Goal: Find specific page/section: Find specific page/section

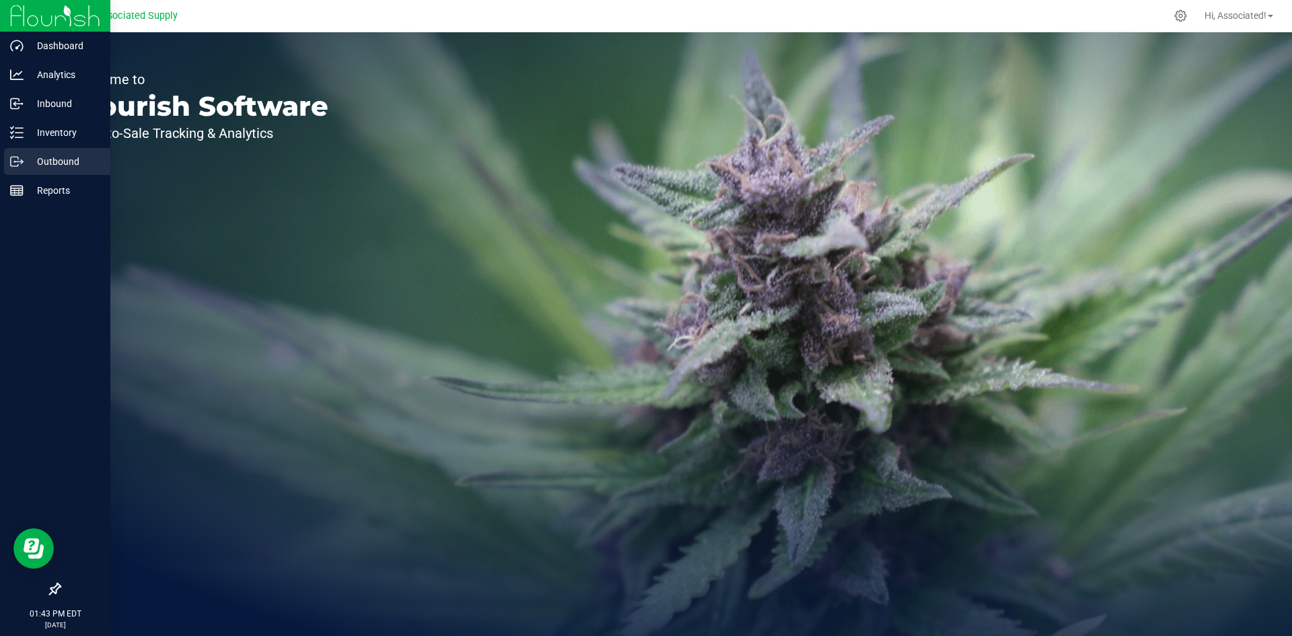
click at [25, 161] on p "Outbound" at bounding box center [64, 161] width 81 height 16
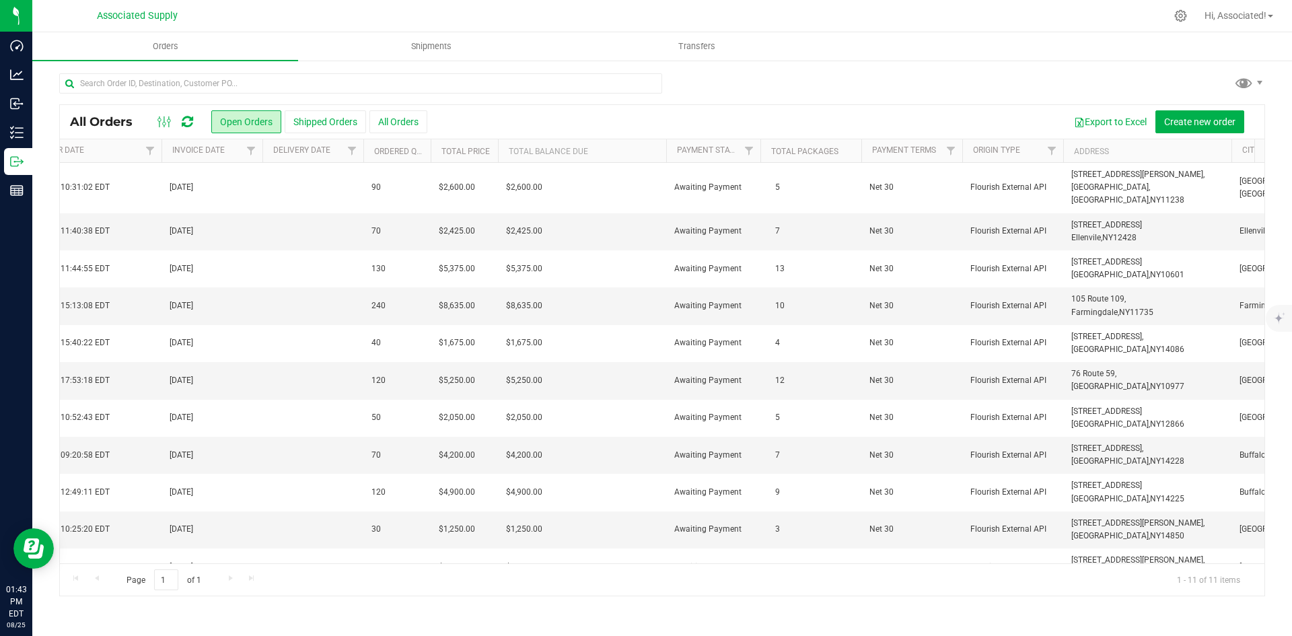
scroll to position [0, 1111]
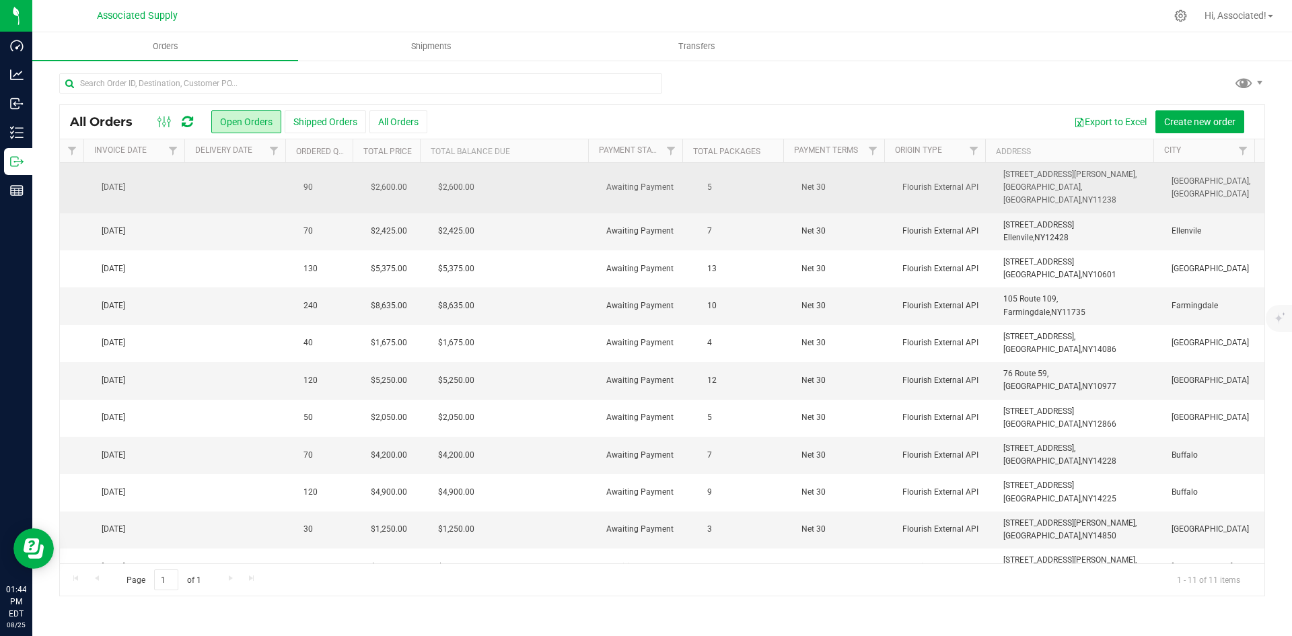
drag, startPoint x: 1099, startPoint y: 188, endPoint x: 990, endPoint y: 180, distance: 109.2
click at [995, 180] on td "946 FULTON STREET, BROOKLYN, NY, NY 11238" at bounding box center [1079, 188] width 168 height 50
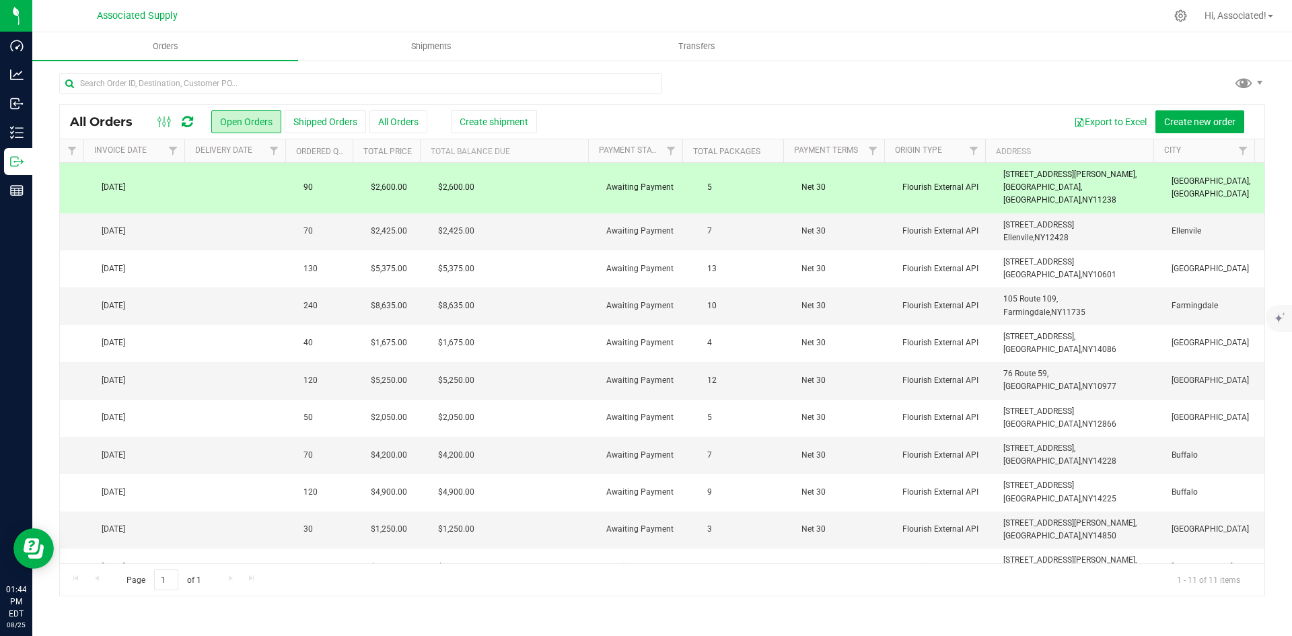
copy span "946 FULTON STREET, BROOKLYN, NY, NY 11238"
click at [1093, 195] on span "11238" at bounding box center [1105, 199] width 24 height 9
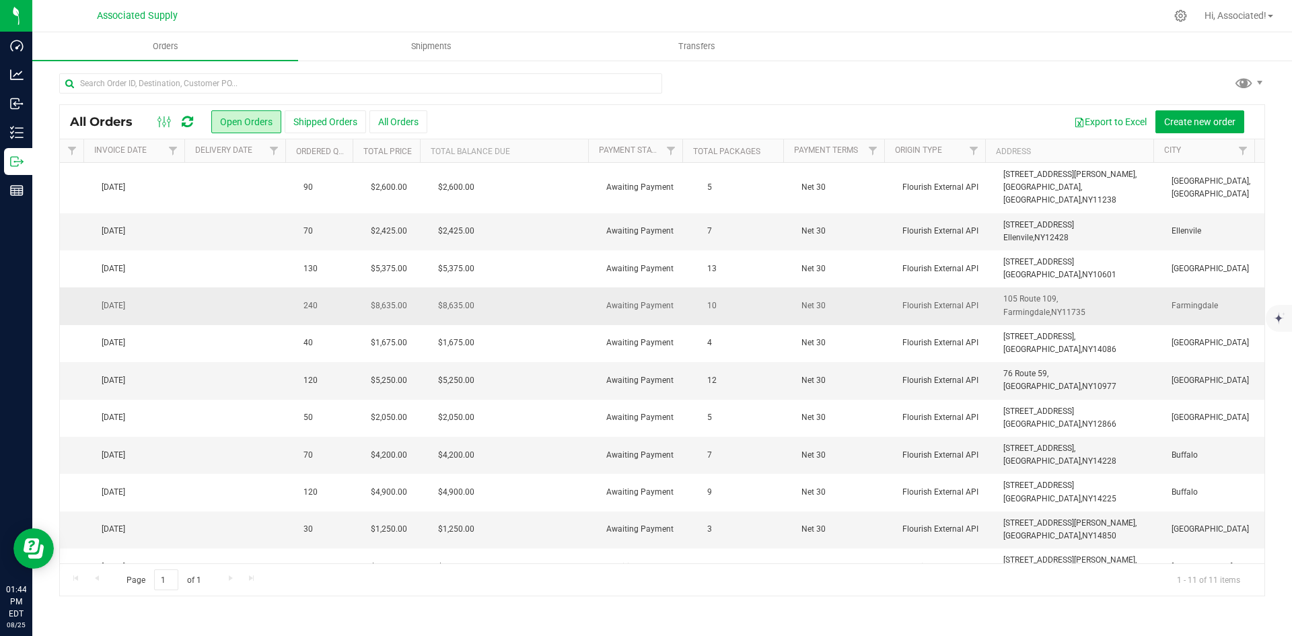
drag, startPoint x: 1118, startPoint y: 297, endPoint x: 989, endPoint y: 289, distance: 128.8
click at [995, 289] on td "105 Route 109, Farmingdale, NY 11735" at bounding box center [1079, 305] width 168 height 37
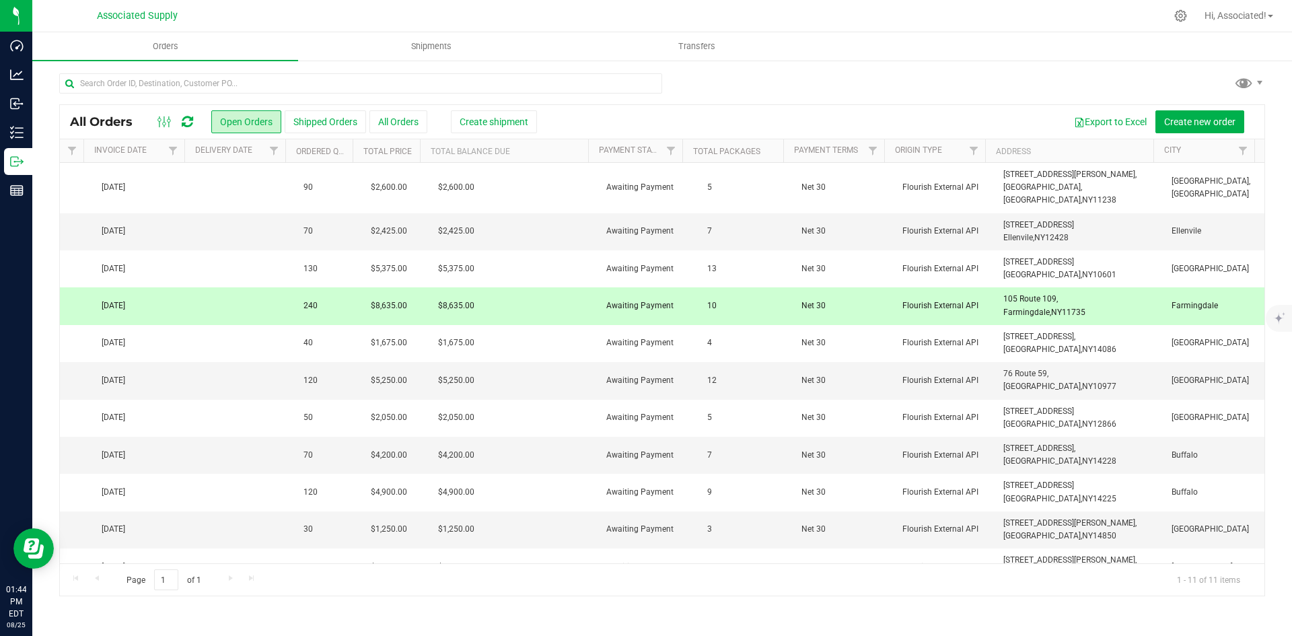
copy span "105 Route 109, Farmingdale, NY 11735"
drag, startPoint x: 1082, startPoint y: 221, endPoint x: 976, endPoint y: 213, distance: 106.6
click at [976, 213] on tr "Action Action Cancel order Clone order Edit order Mark as fully paid Order audi…" at bounding box center [73, 231] width 2382 height 37
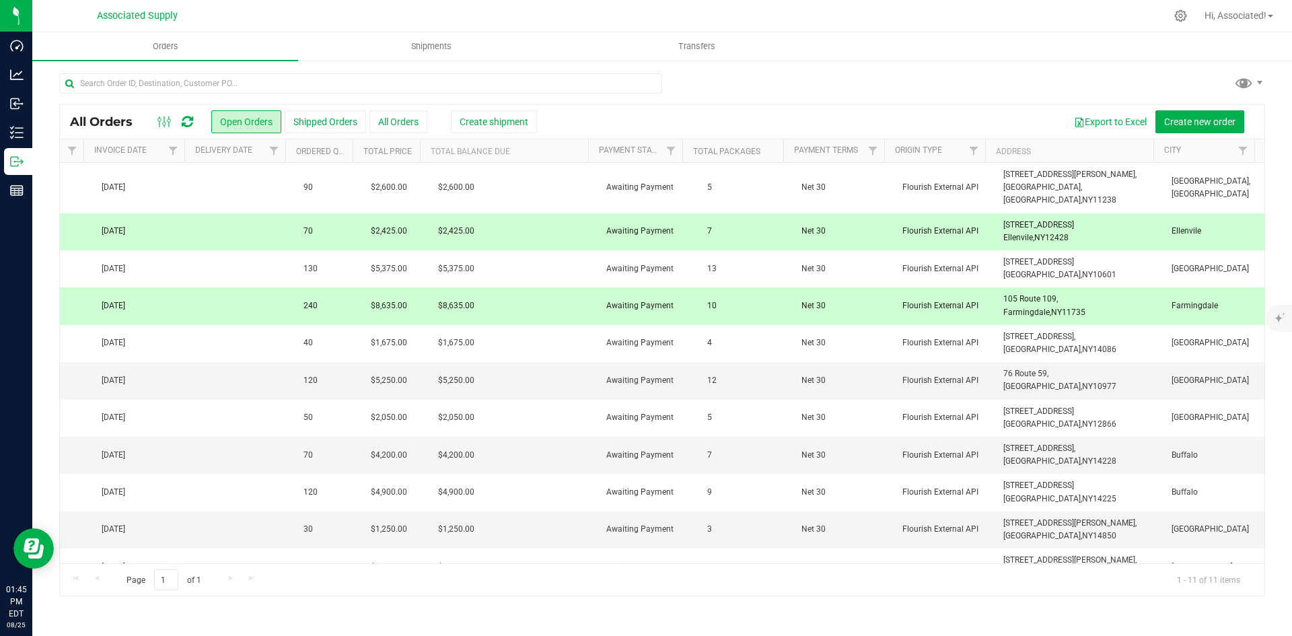
copy tr "41 N Main St, Ellenvile, NY 12428"
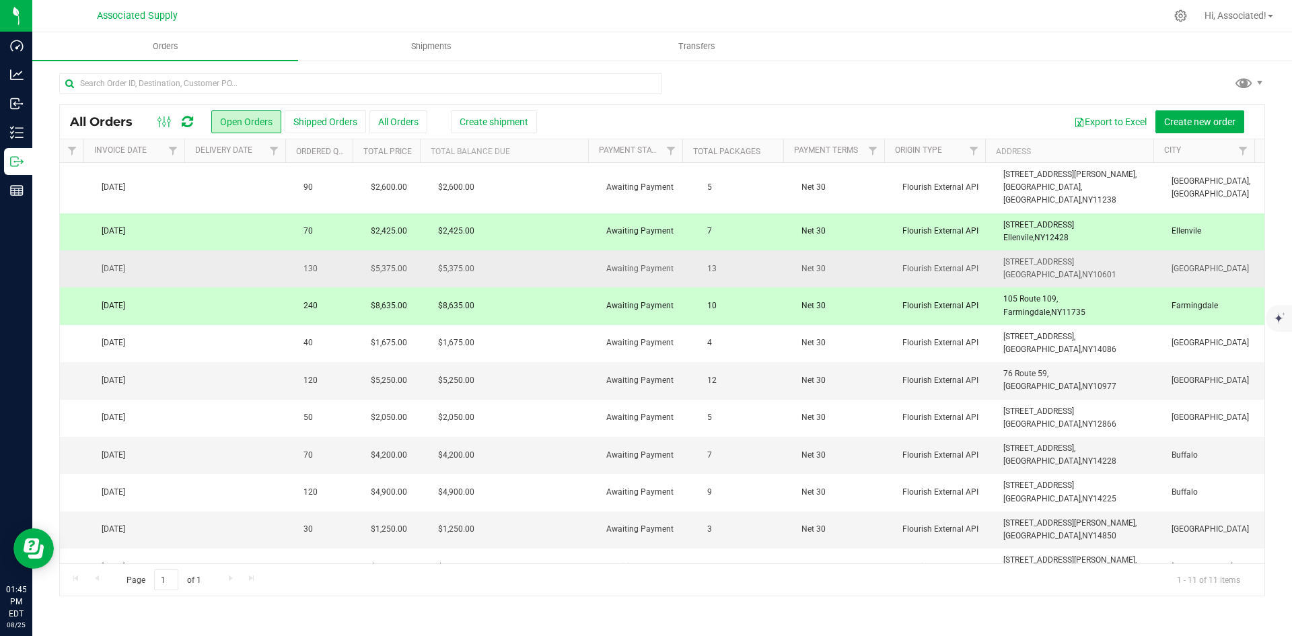
drag, startPoint x: 1097, startPoint y: 264, endPoint x: 994, endPoint y: 249, distance: 104.1
click at [995, 250] on td "244 Main St, White Plains, NY 10601" at bounding box center [1079, 268] width 168 height 37
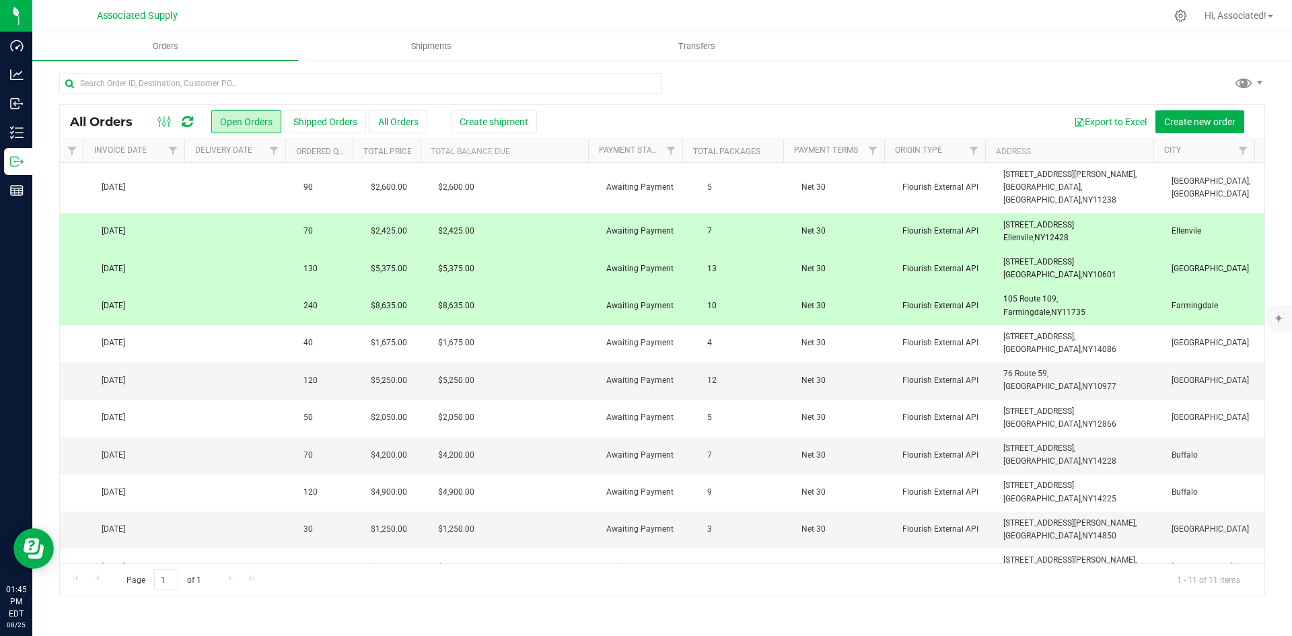
copy span "244 Main St, White Plains, NY 10601"
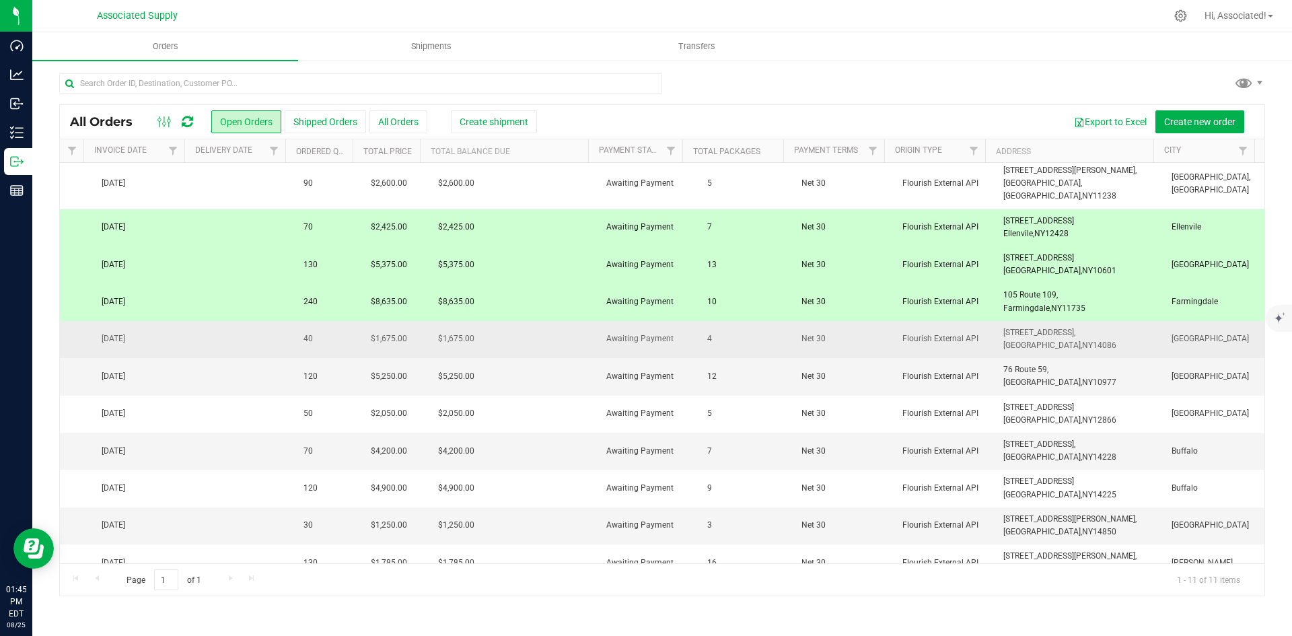
scroll to position [0, 1188]
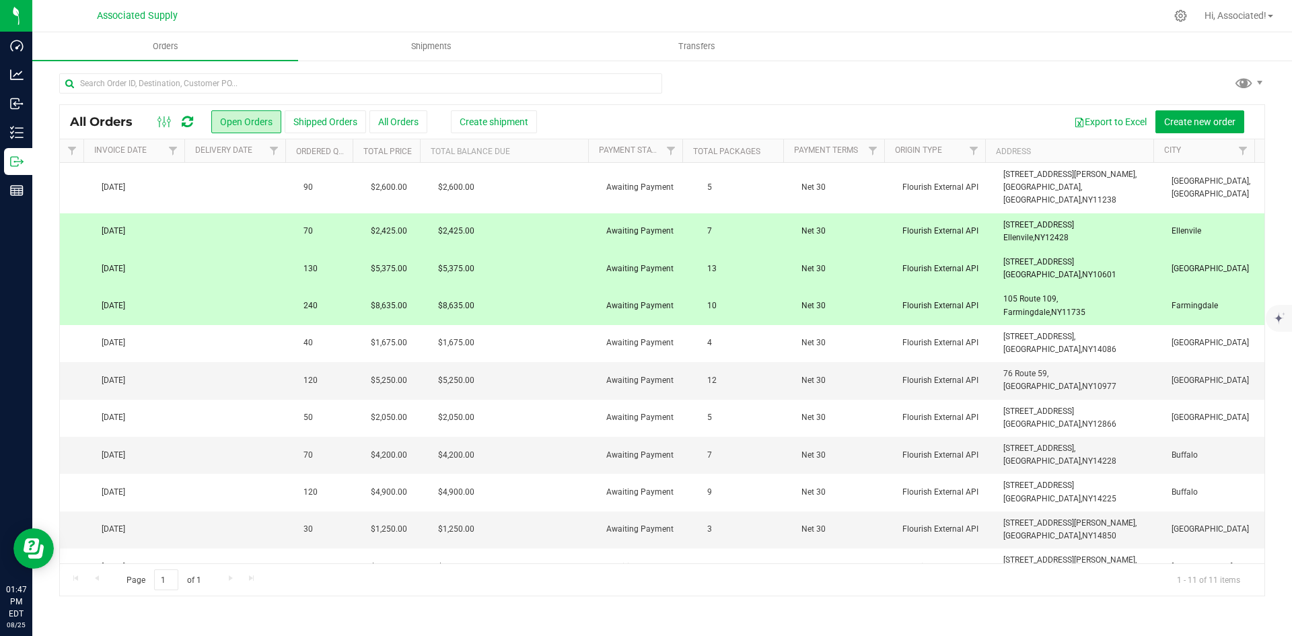
click at [495, 293] on td "$8,635.00" at bounding box center [514, 305] width 168 height 37
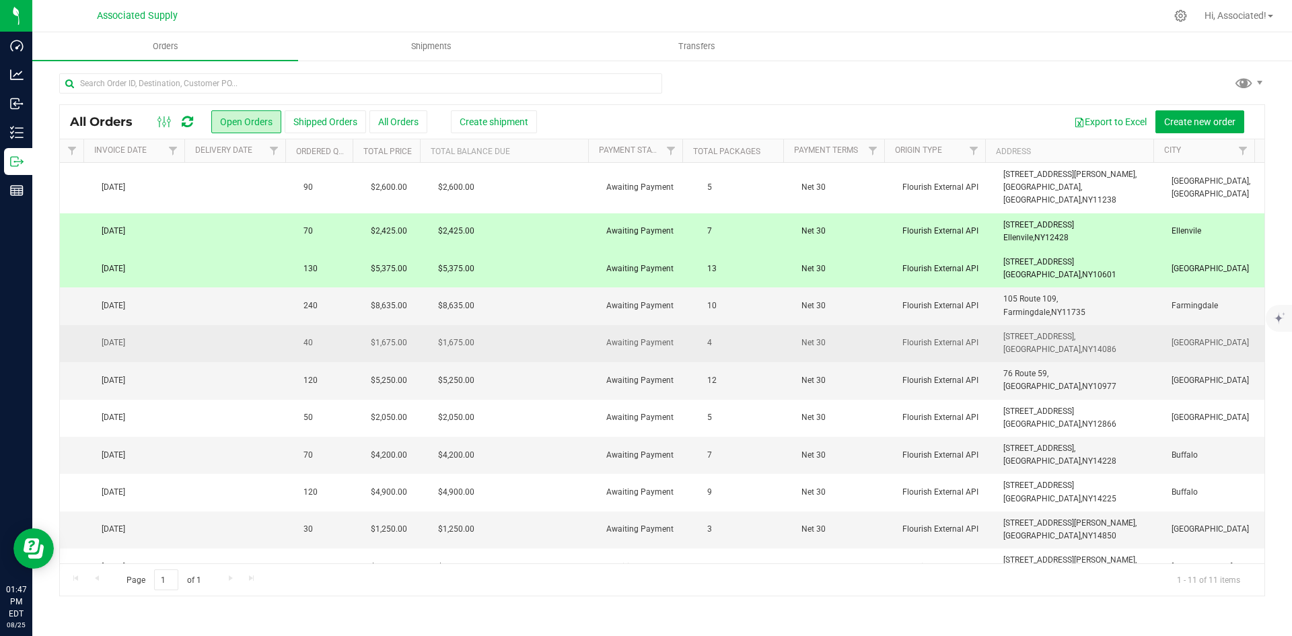
drag, startPoint x: 1082, startPoint y: 344, endPoint x: 990, endPoint y: 338, distance: 92.4
click at [995, 338] on td "1829 Como Park Blvd, Lancaster, NY 14086" at bounding box center [1079, 343] width 168 height 37
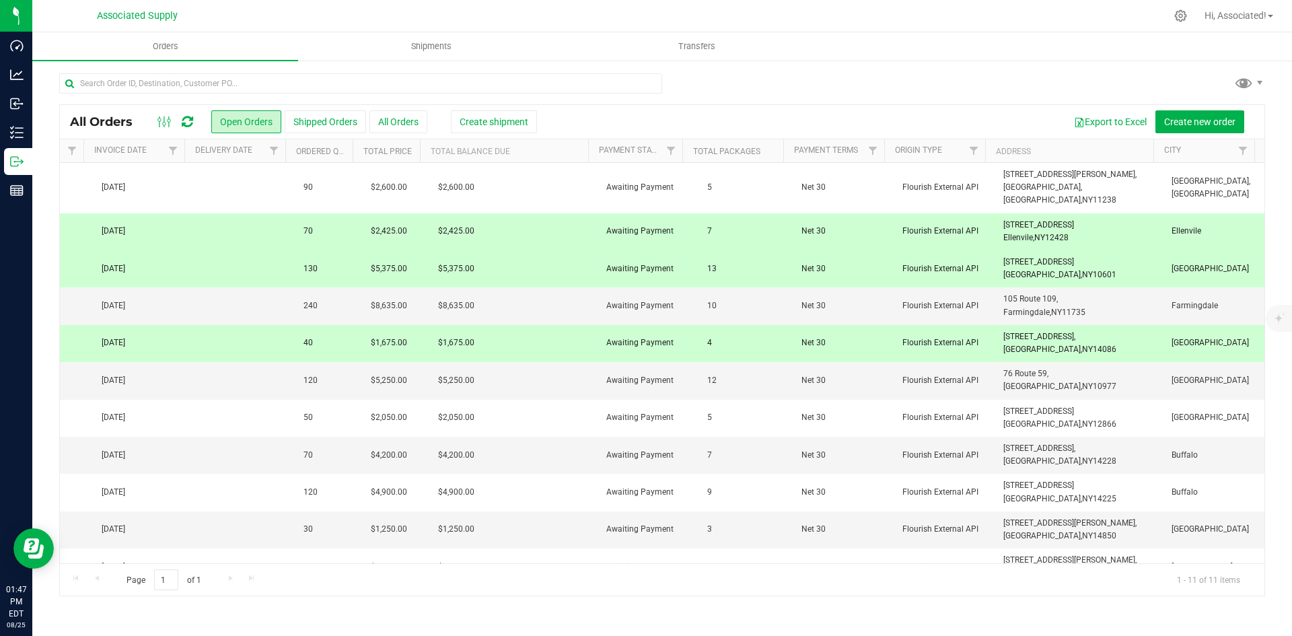
copy span "1829 Como Park Blvd, Lancaster, NY 14086"
click at [1038, 270] on span "[GEOGRAPHIC_DATA]," at bounding box center [1042, 274] width 79 height 9
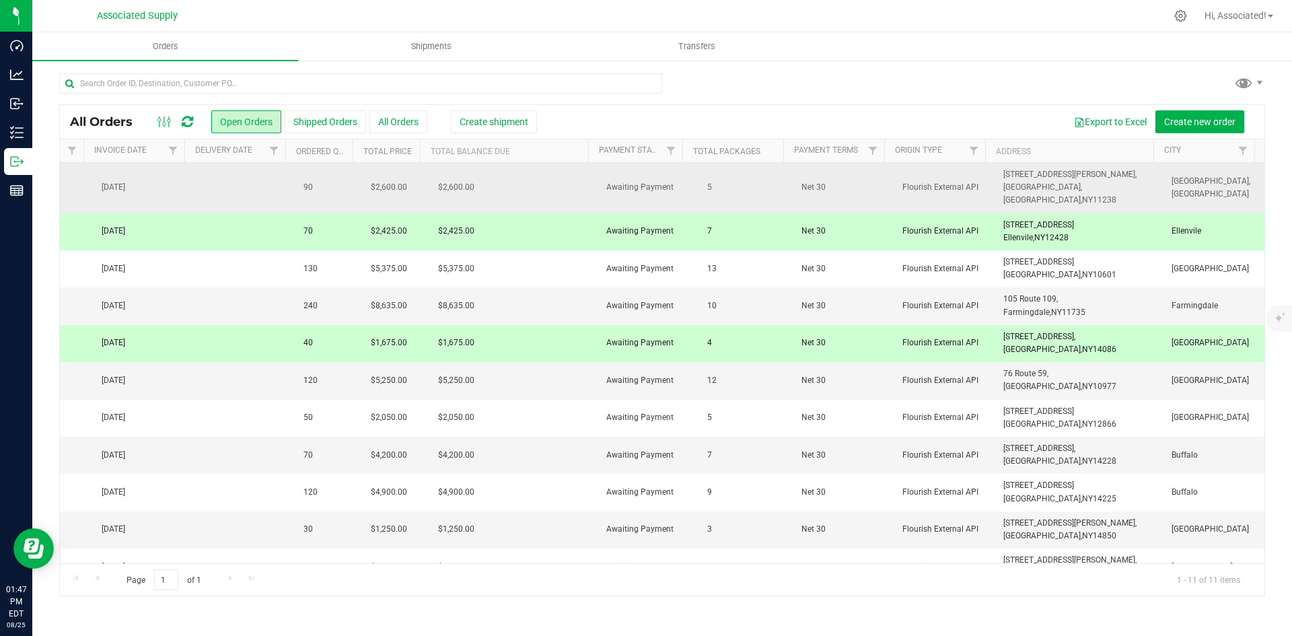
click at [1122, 190] on td "946 FULTON STREET, BROOKLYN, NY, NY 11238" at bounding box center [1079, 188] width 168 height 50
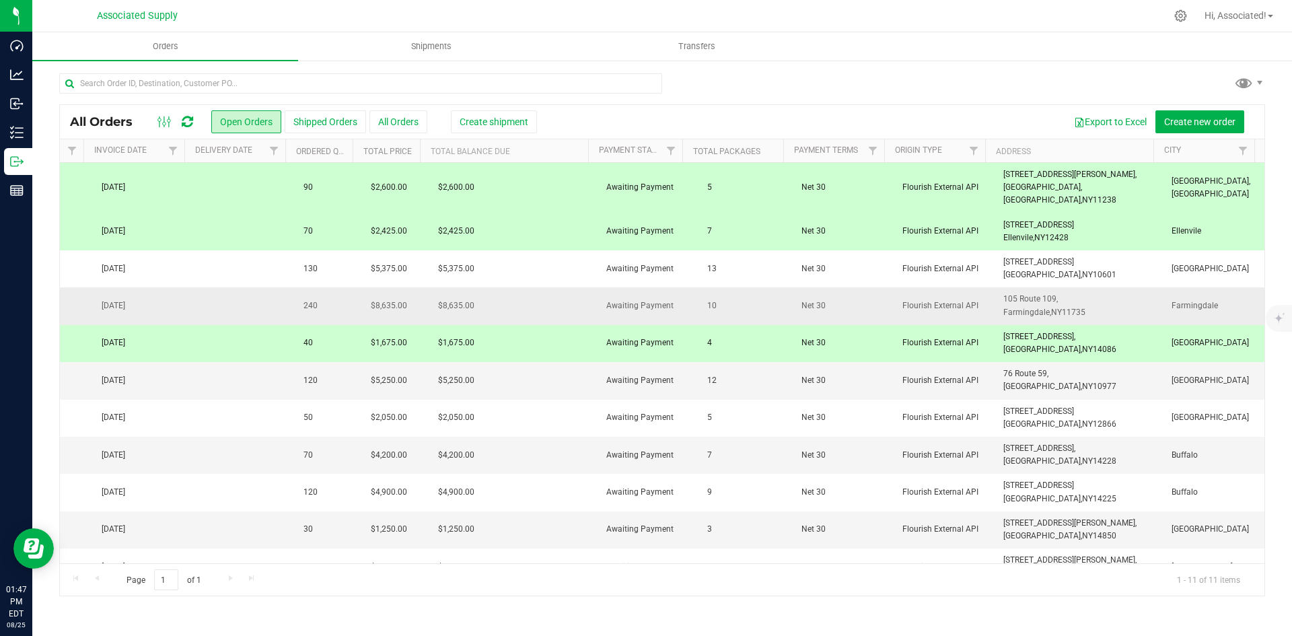
click at [1104, 287] on td "105 Route 109, Farmingdale, NY 11735" at bounding box center [1079, 305] width 168 height 37
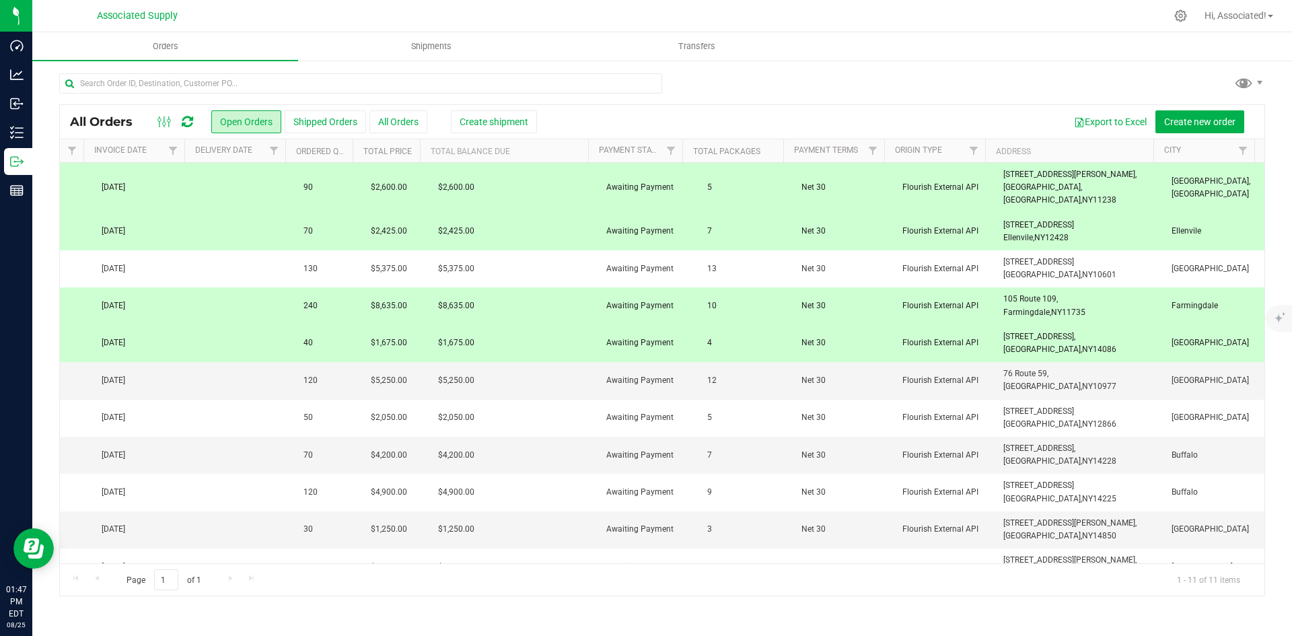
click at [1095, 176] on td "946 FULTON STREET, BROOKLYN, NY, NY 11238" at bounding box center [1079, 188] width 168 height 50
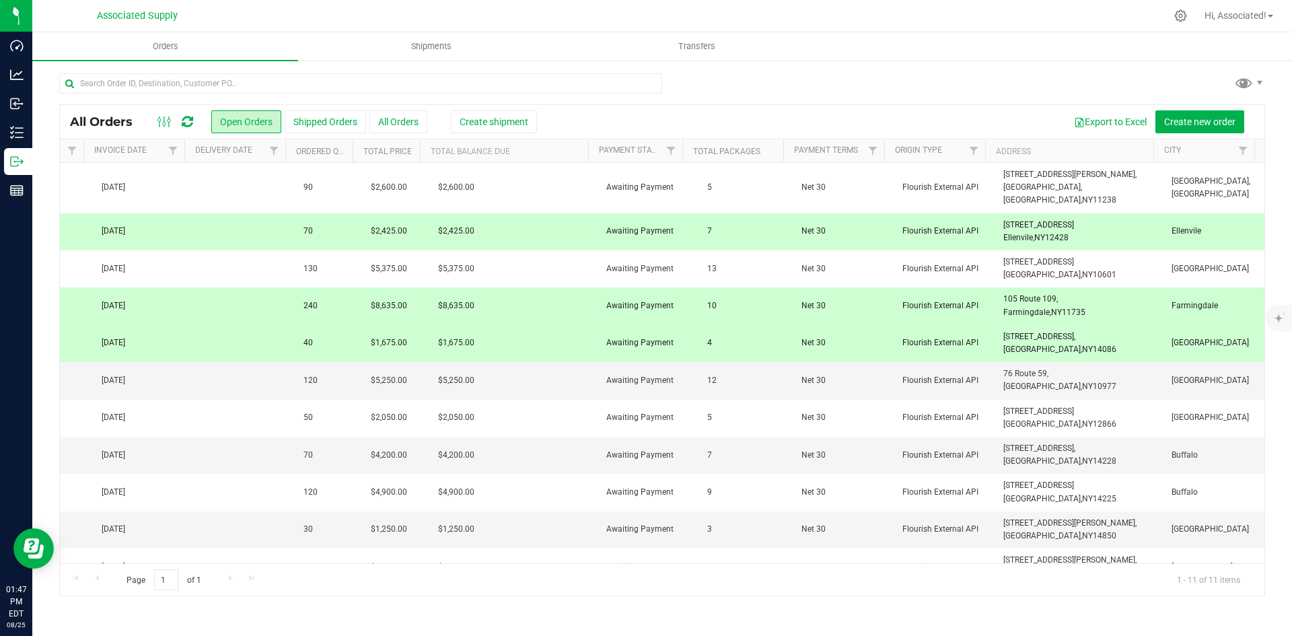
click at [834, 69] on div "All Orders Open Orders Shipped Orders All Orders Create shipment Export to Exce…" at bounding box center [662, 334] width 1260 height 550
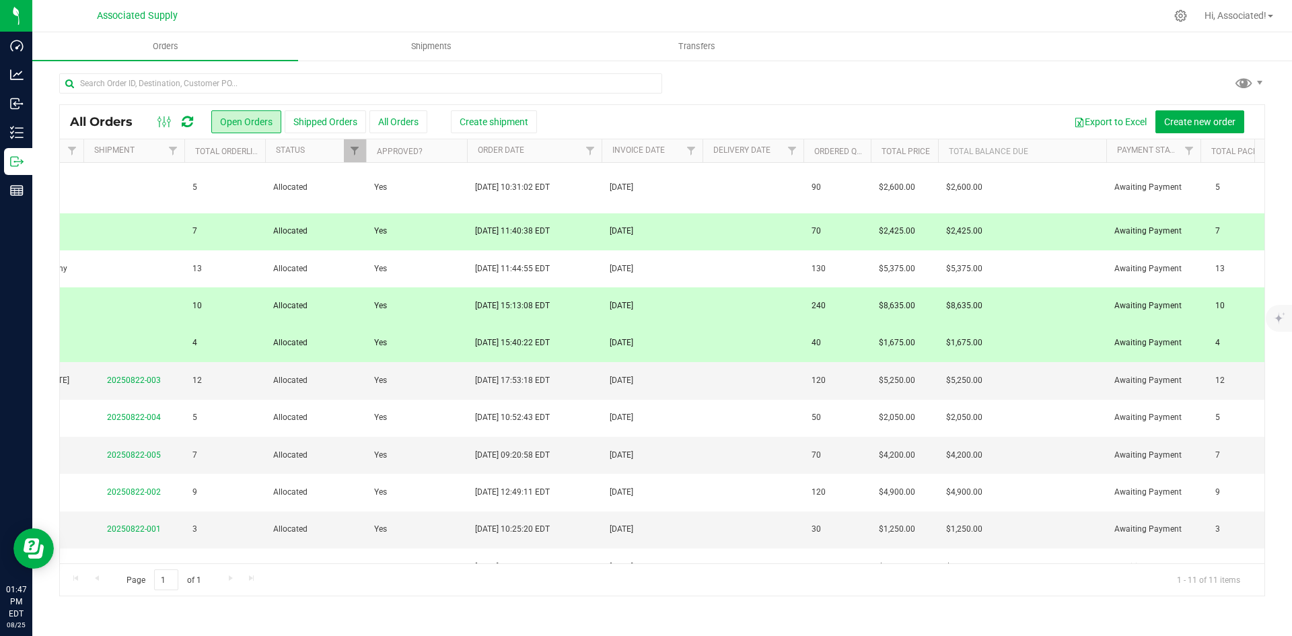
scroll to position [0, 0]
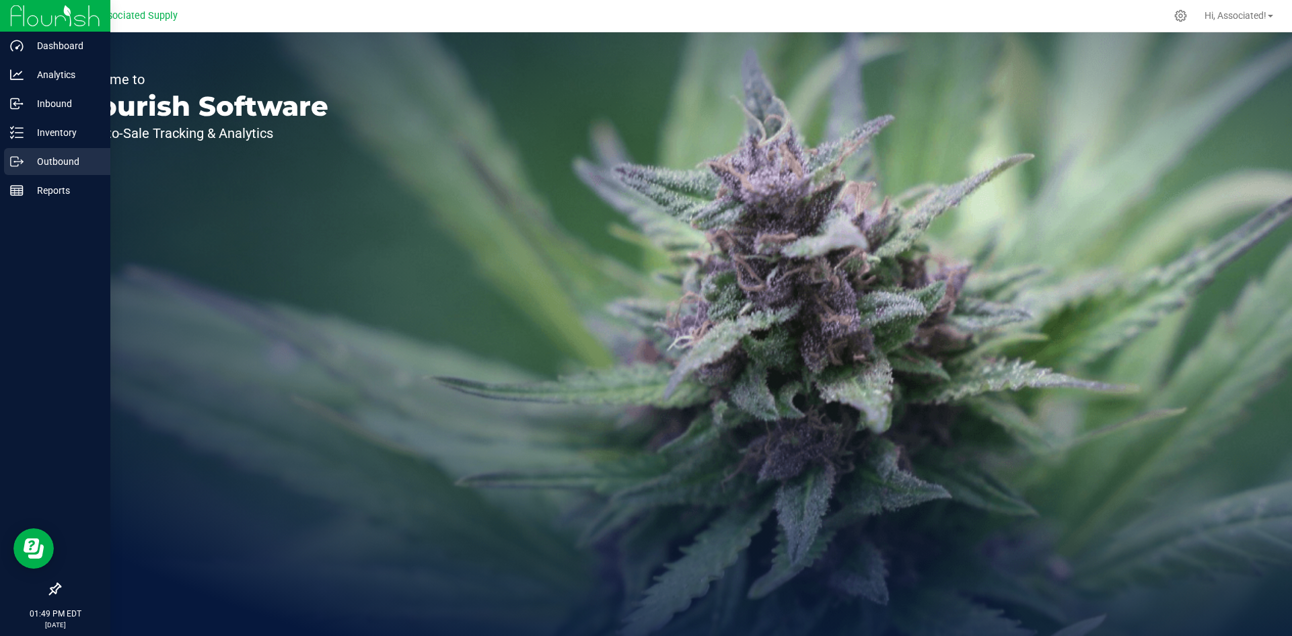
click at [55, 163] on p "Outbound" at bounding box center [64, 161] width 81 height 16
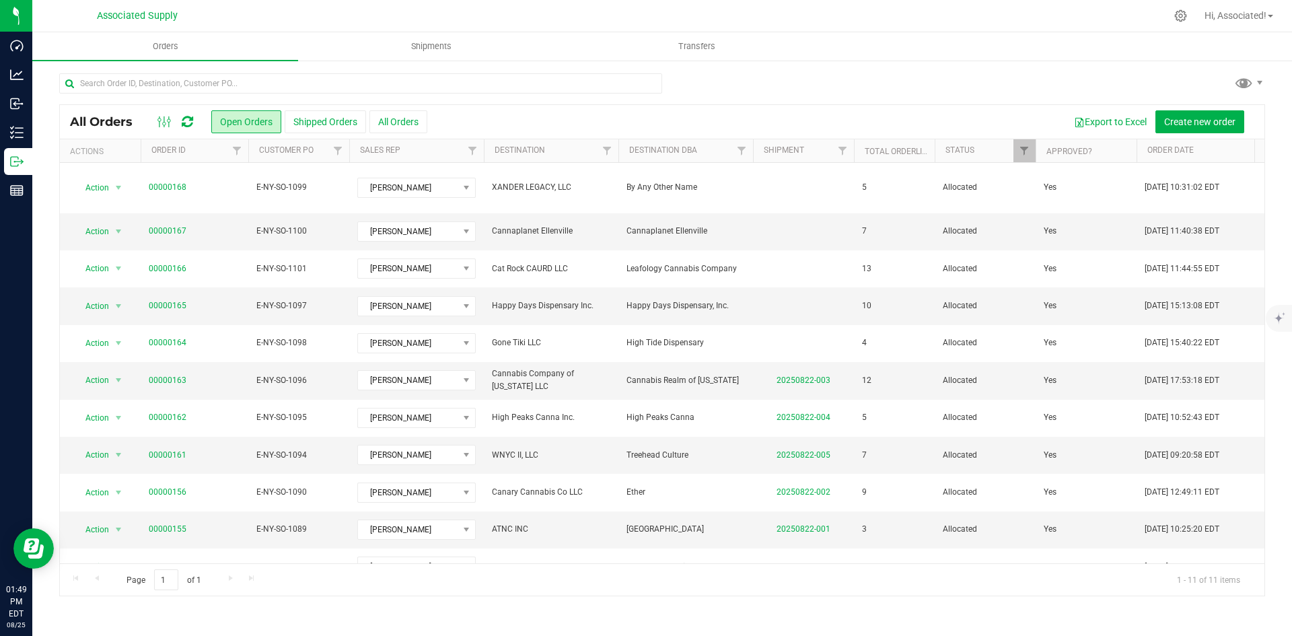
click at [938, 74] on div at bounding box center [662, 88] width 1206 height 31
